Goal: Transaction & Acquisition: Subscribe to service/newsletter

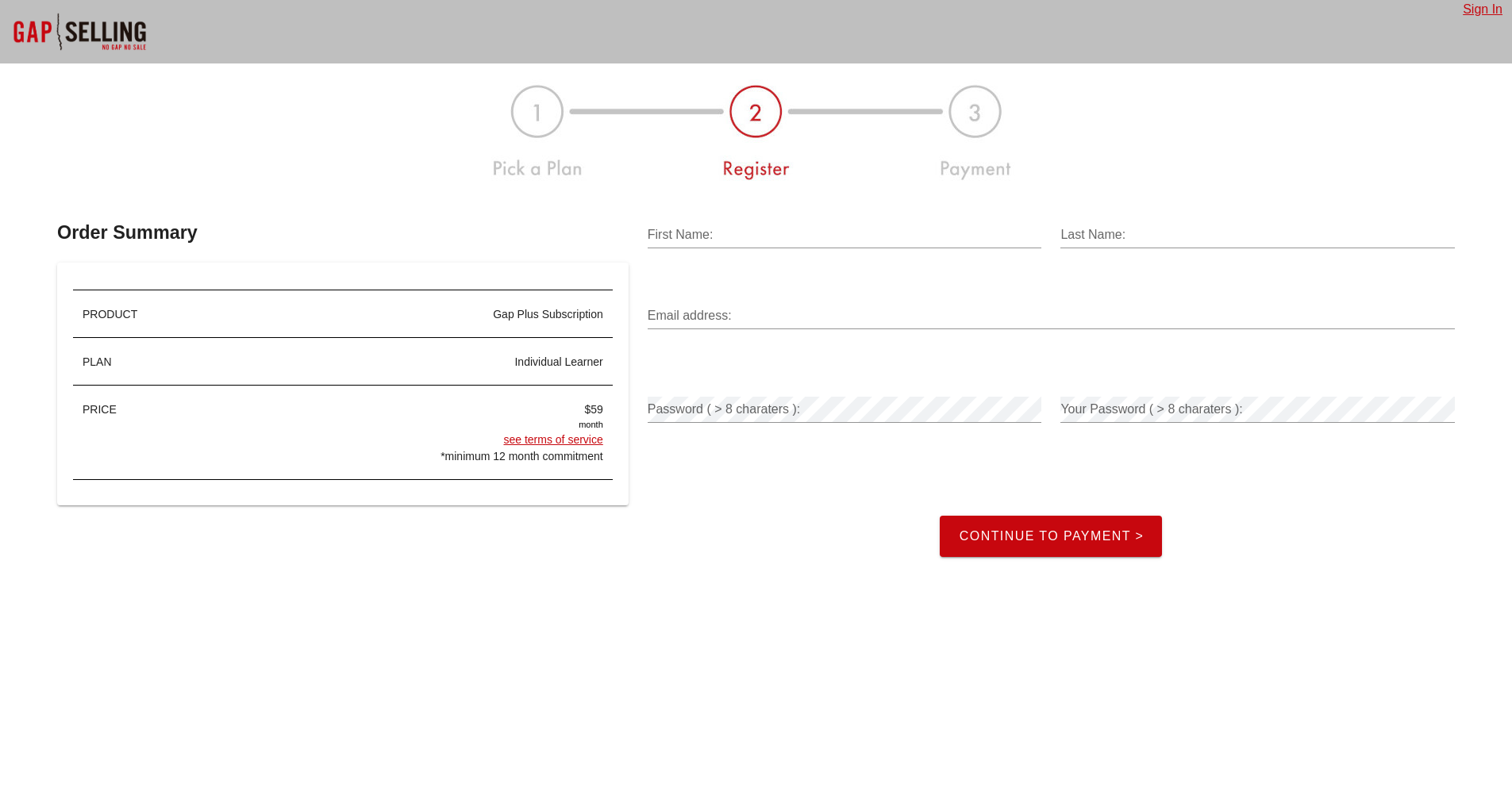
click at [838, 260] on div at bounding box center [845, 260] width 395 height 12
click at [841, 239] on input "First Name:" at bounding box center [845, 235] width 395 height 25
type input "Lior"
type input "Cohen"
click at [800, 316] on input "Email address:" at bounding box center [1051, 316] width 807 height 25
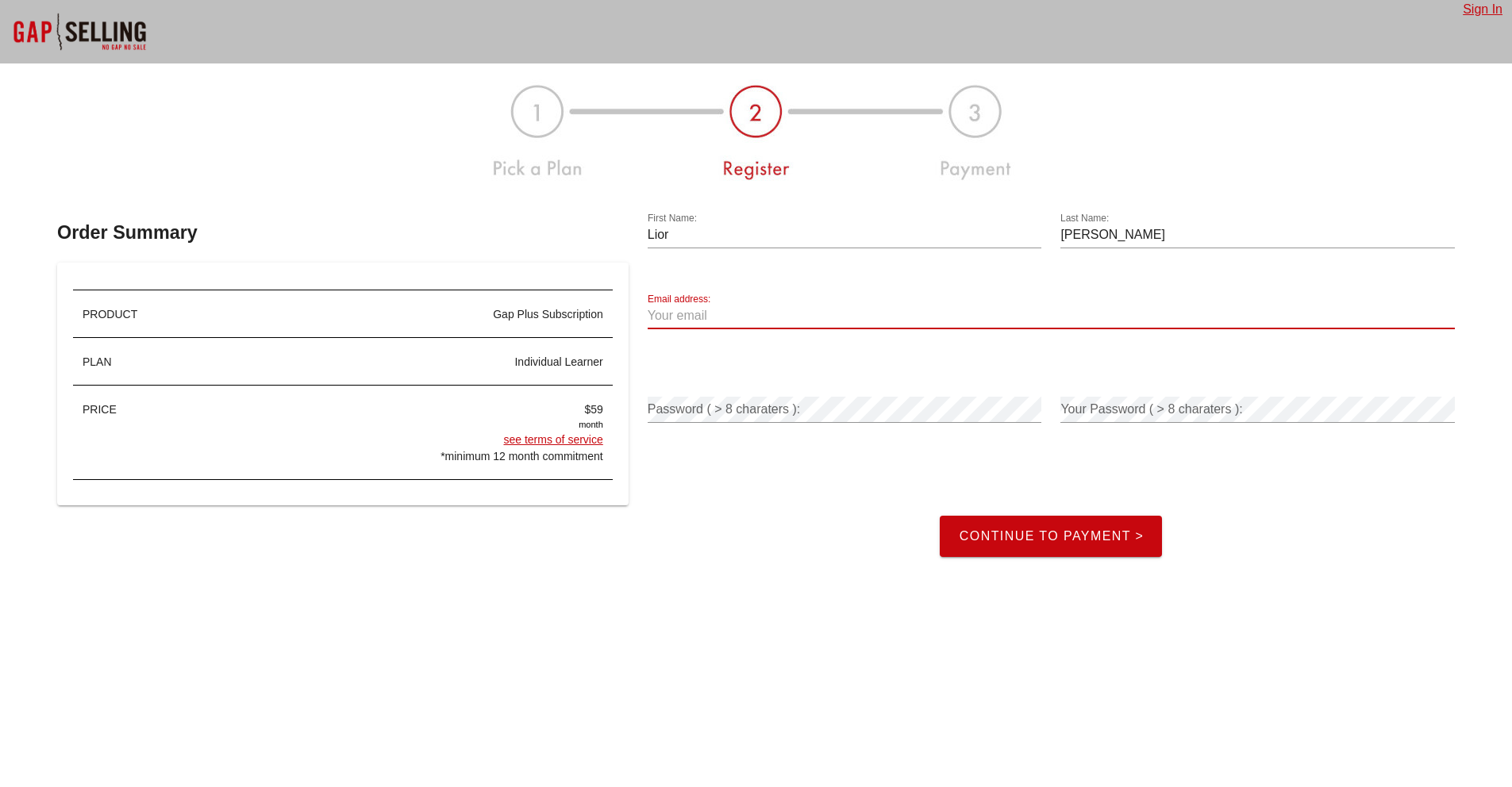
type input "liorc226@gmail.com"
click at [782, 406] on div "Password ( > 8 charaters ):" at bounding box center [845, 409] width 395 height 25
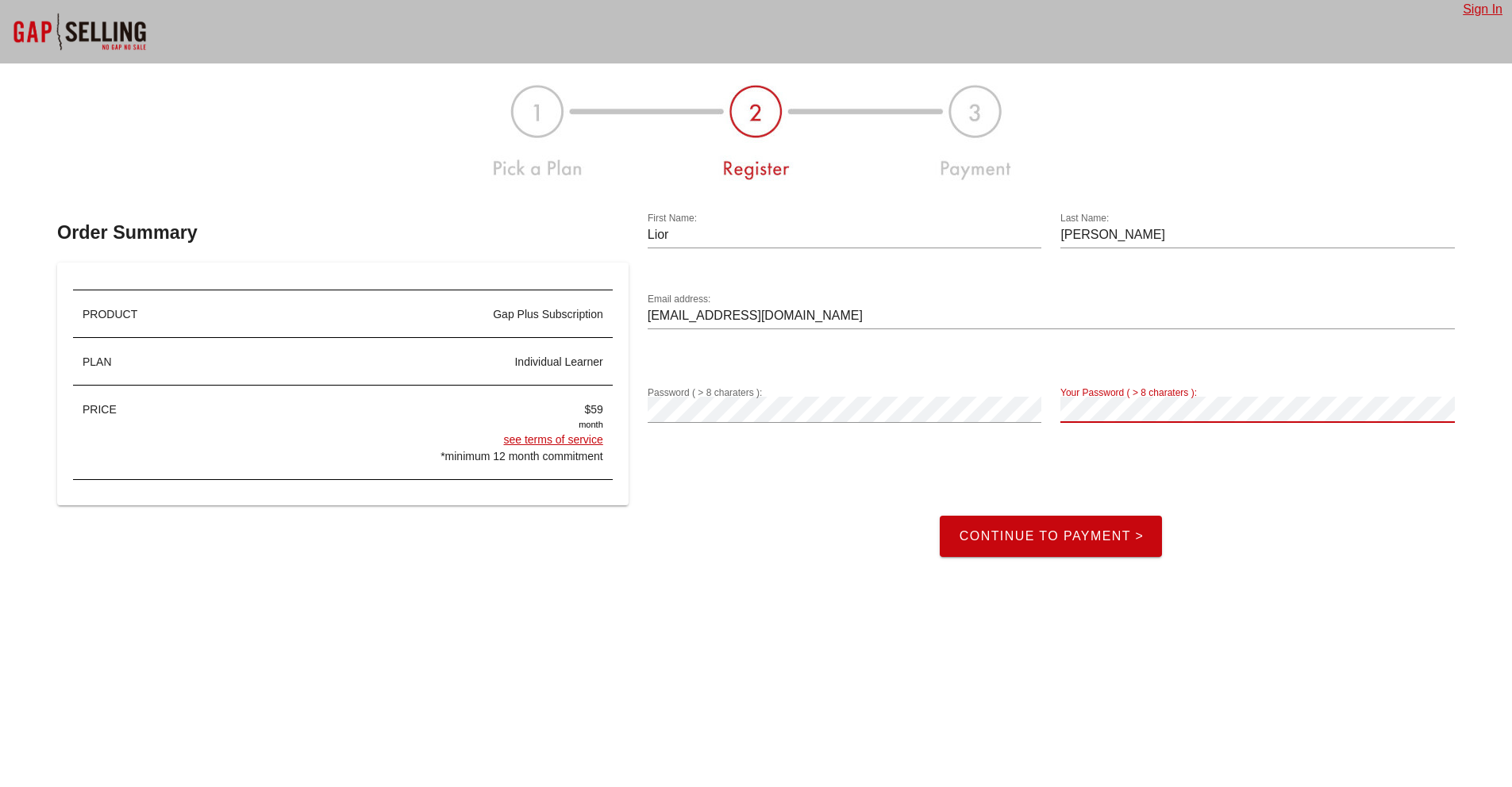
click at [1046, 410] on div "Password ( > 8 charaters ): Your Password ( > 8 charaters ): Continue to Paymen…" at bounding box center [1051, 461] width 826 height 211
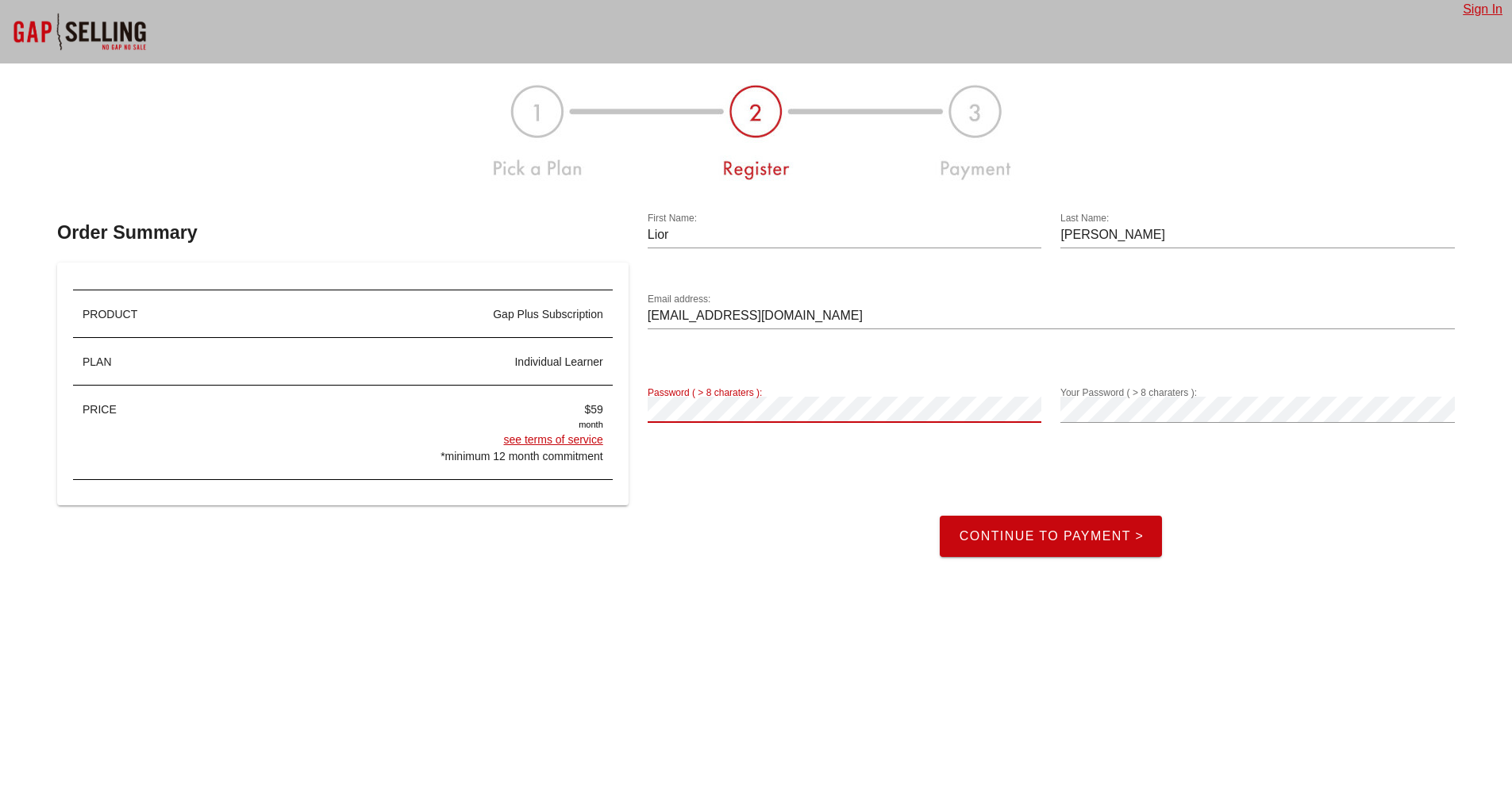
click at [630, 412] on div "Order Summary PRODUCT Gap Plus Subscription PLAN individual learner PRICE $59 m…" at bounding box center [755, 376] width 1416 height 382
click at [990, 534] on span "Continue to Payment >" at bounding box center [1050, 536] width 185 height 14
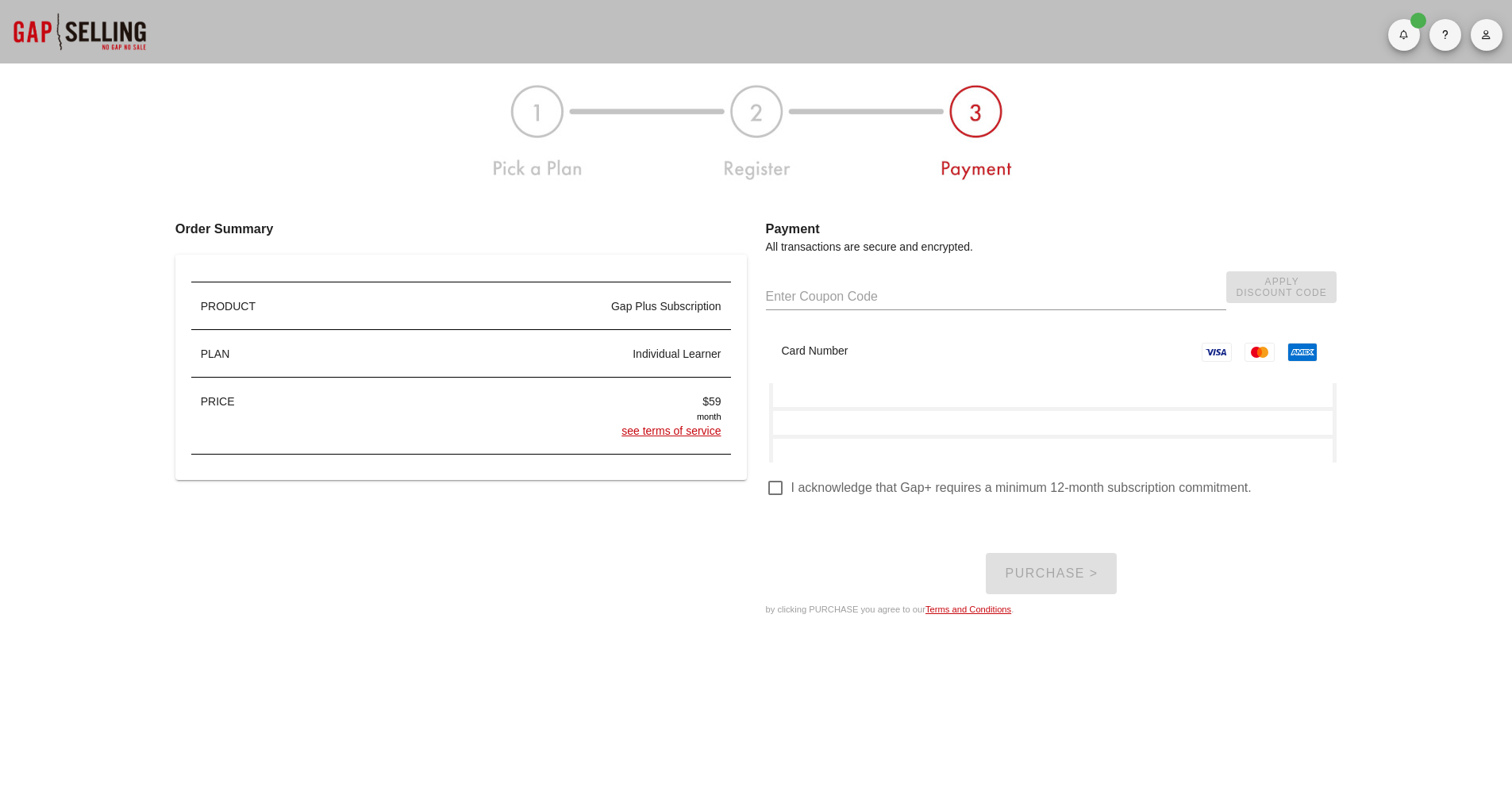
click at [835, 300] on input "text" at bounding box center [995, 296] width 461 height 25
paste input "GAPUP50"
type input "GAPUP50"
click at [1249, 286] on span "Apply Discount Code" at bounding box center [1281, 287] width 91 height 22
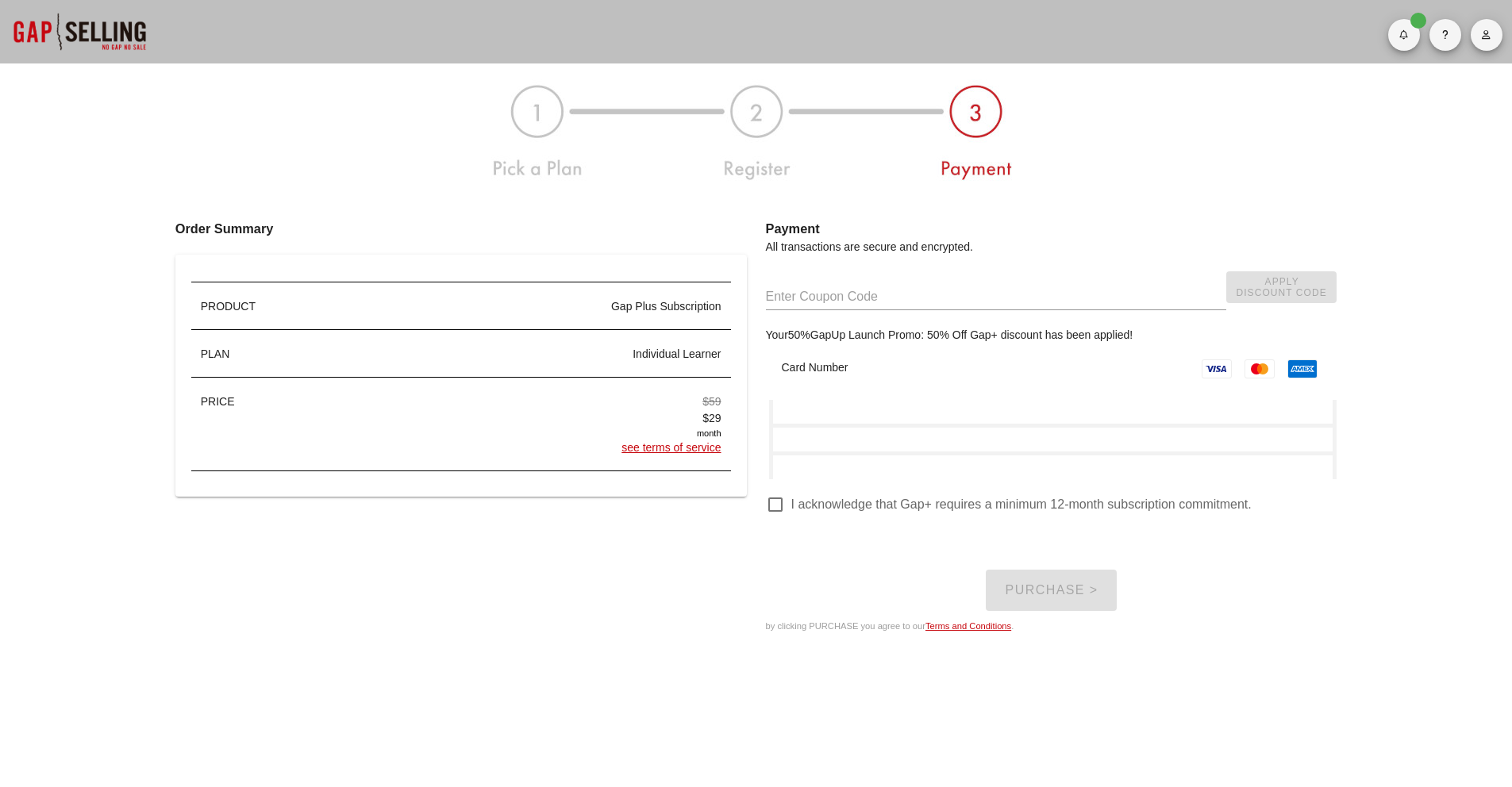
click at [692, 452] on link "see terms of service" at bounding box center [671, 447] width 99 height 13
click at [586, 540] on div "Order Summary PRODUCT Gap Plus Subscription PLAN individual learner PRICE $59 $…" at bounding box center [462, 427] width 591 height 435
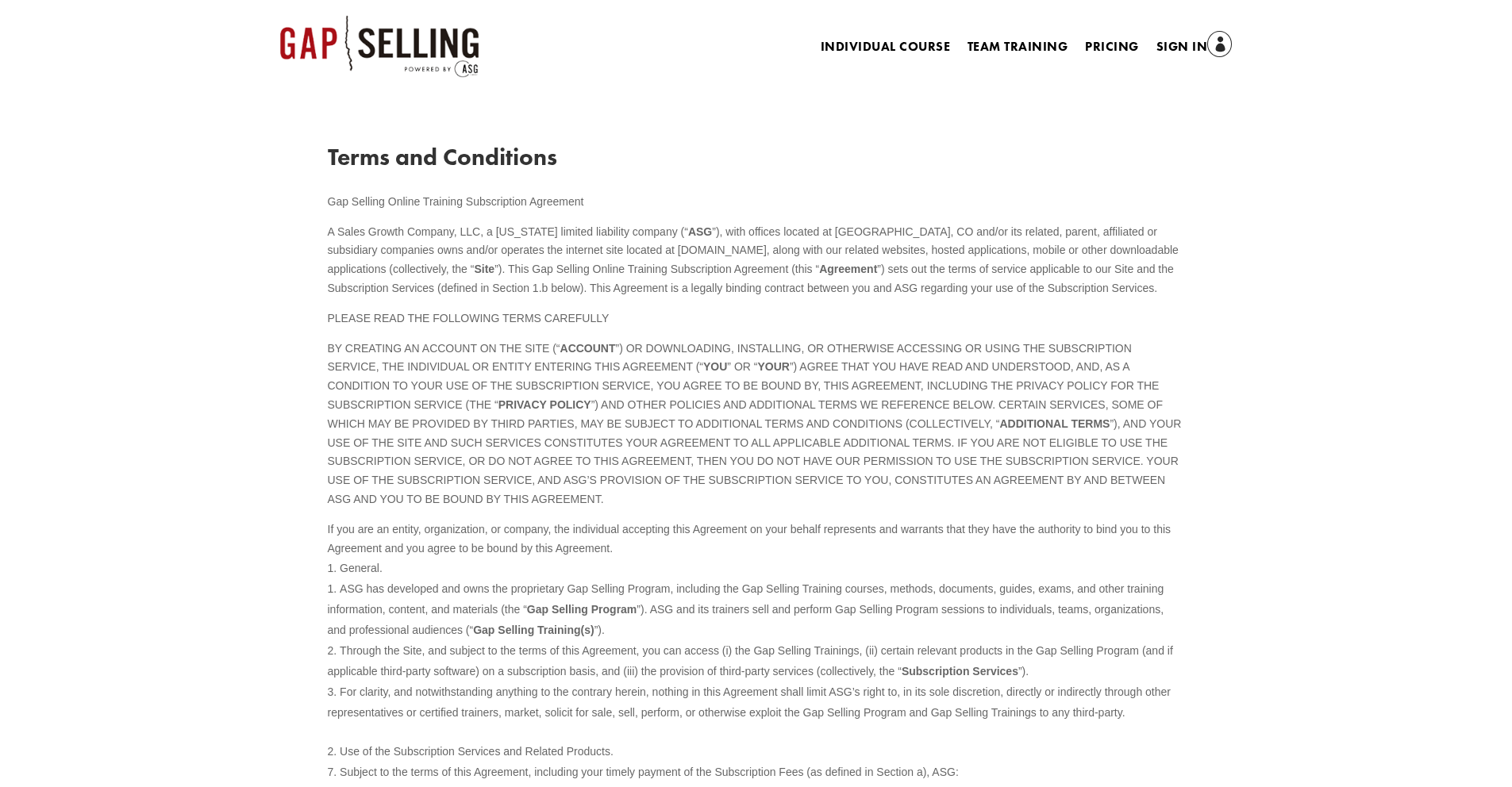
scroll to position [7, 0]
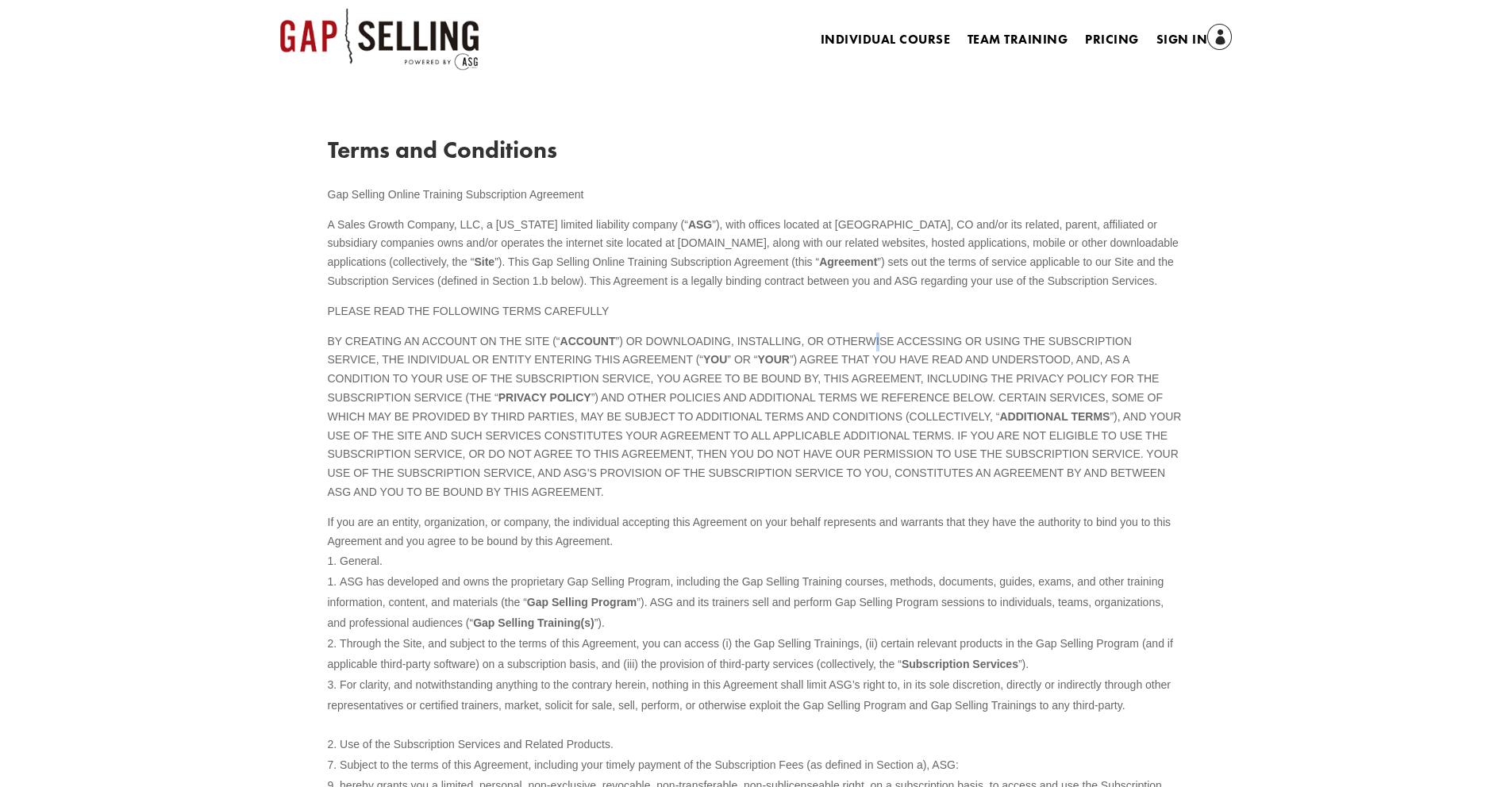
click at [884, 356] on p "BY CREATING AN ACCOUNT ON THE SITE (“ ACCOUNT ”) OR DOWNLOADING, INSTALLING, OR…" at bounding box center [756, 422] width 857 height 181
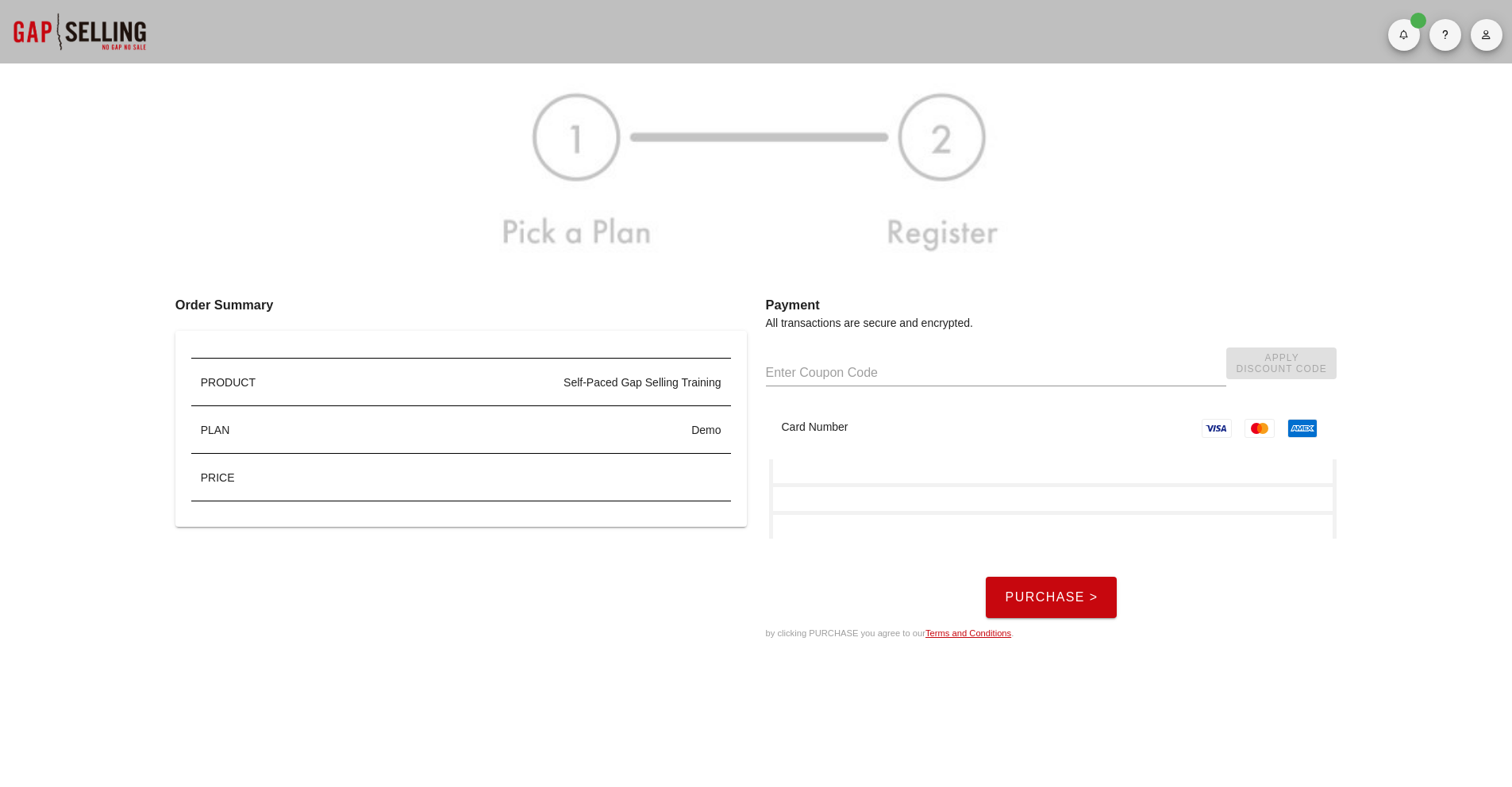
click at [591, 382] on div "Self-Paced Gap Selling Training" at bounding box center [528, 382] width 385 height 16
drag, startPoint x: 555, startPoint y: 379, endPoint x: 763, endPoint y: 382, distance: 208.0
click at [763, 382] on div "Order Summary PRODUCT Self-Paced Gap Selling Training PLAN demo PRICE Payment A…" at bounding box center [755, 456] width 1416 height 390
click at [612, 399] on div "Self-Paced Gap Selling Training" at bounding box center [528, 382] width 405 height 47
click at [1050, 360] on input "text" at bounding box center [995, 373] width 461 height 25
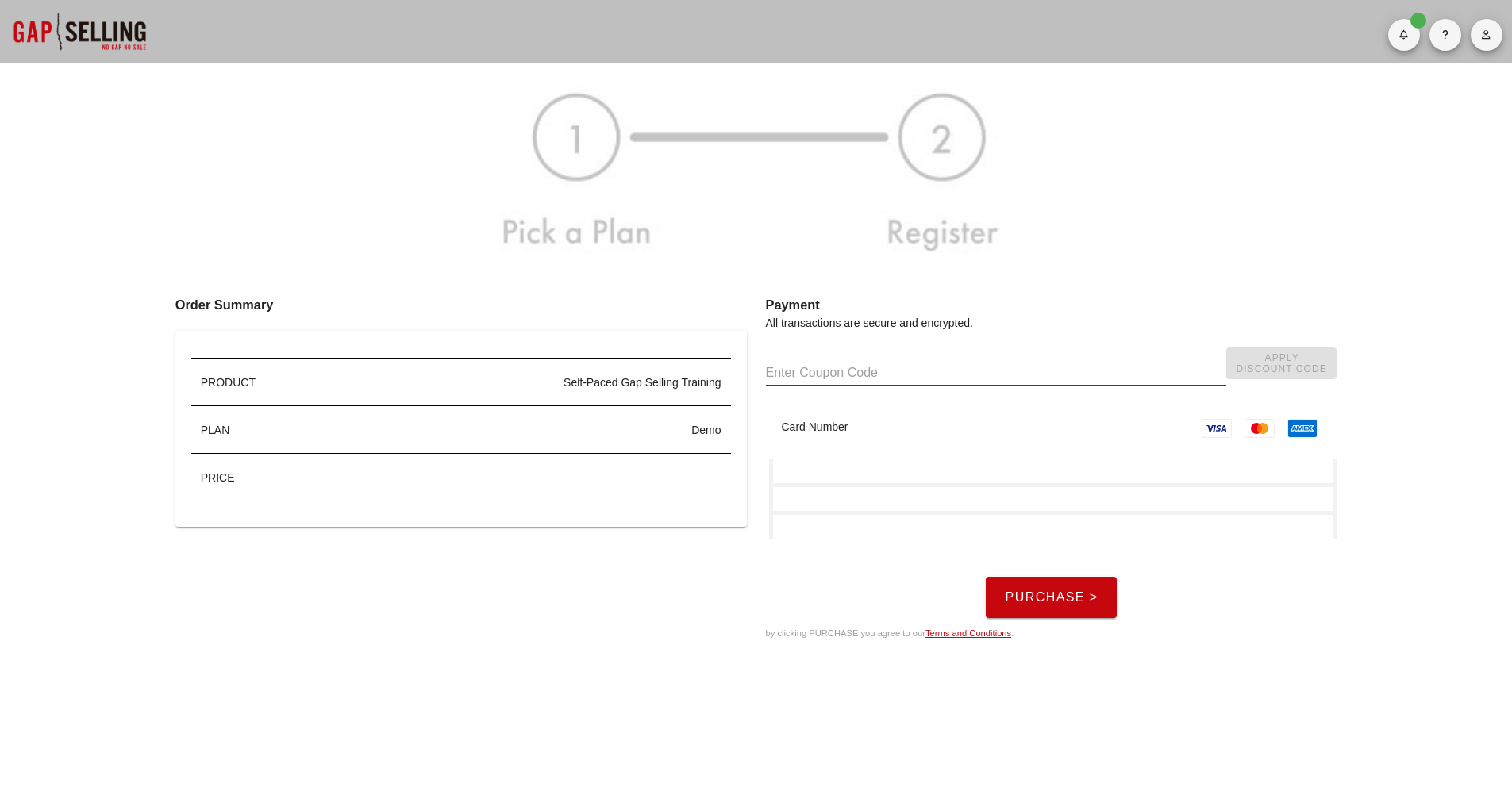
paste input "GAPUP50"
type input "GAPUP50"
click at [1228, 365] on button "Apply Discount Code" at bounding box center [1281, 363] width 110 height 32
